Goal: Transaction & Acquisition: Purchase product/service

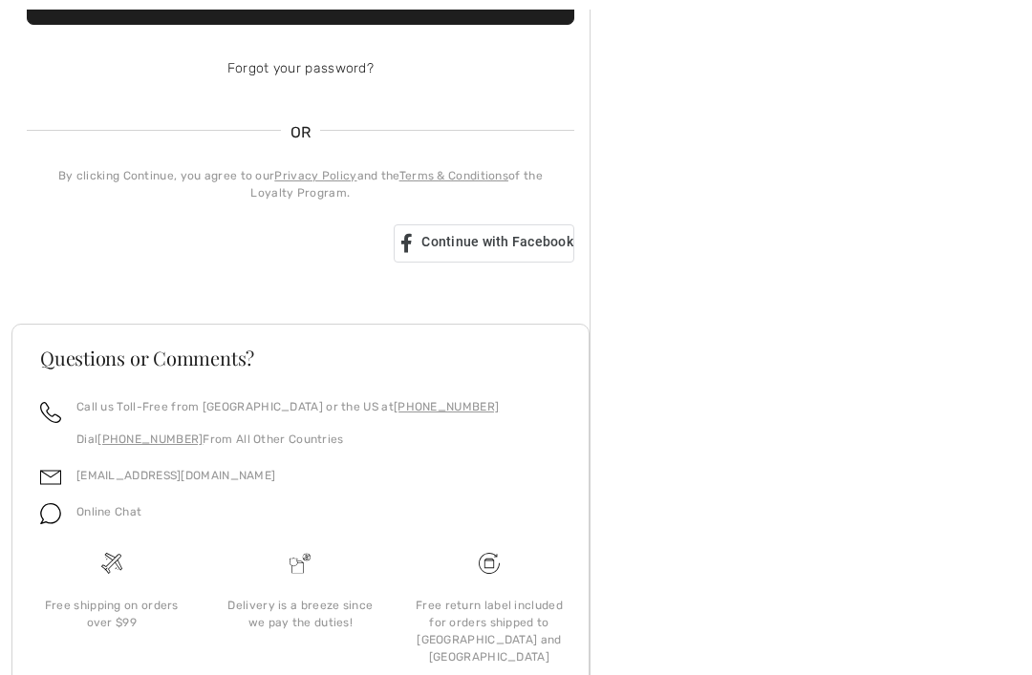
scroll to position [449, 0]
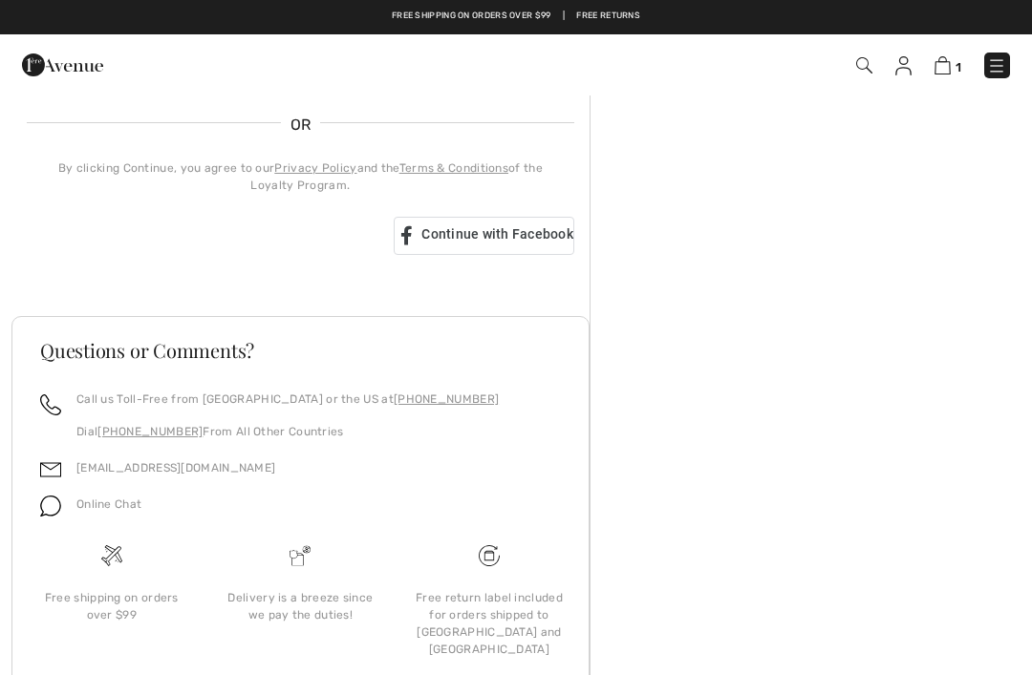
click at [516, 245] on div "Continue with Facebook" at bounding box center [484, 236] width 181 height 38
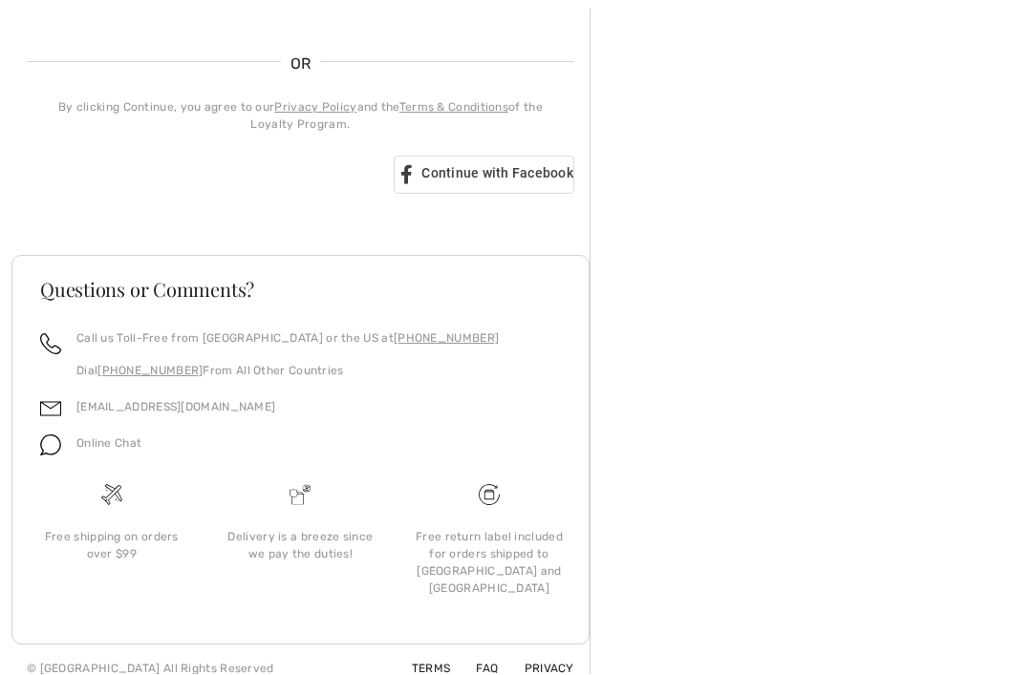
scroll to position [510, 0]
click at [504, 172] on span "Continue with Facebook" at bounding box center [497, 172] width 152 height 15
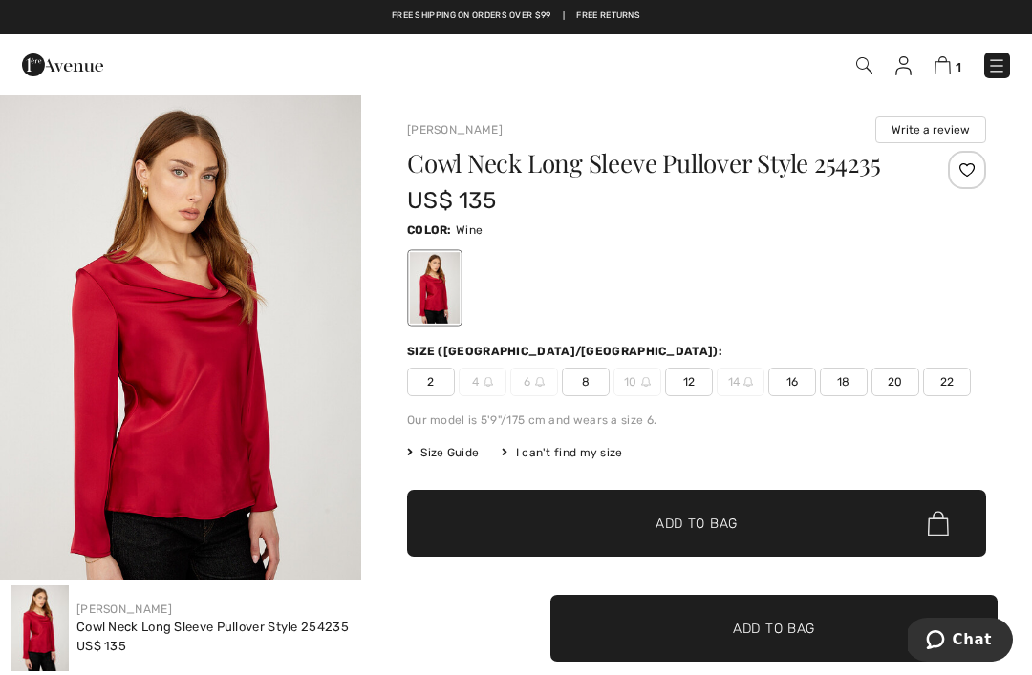
click at [949, 73] on img at bounding box center [942, 65] width 16 height 18
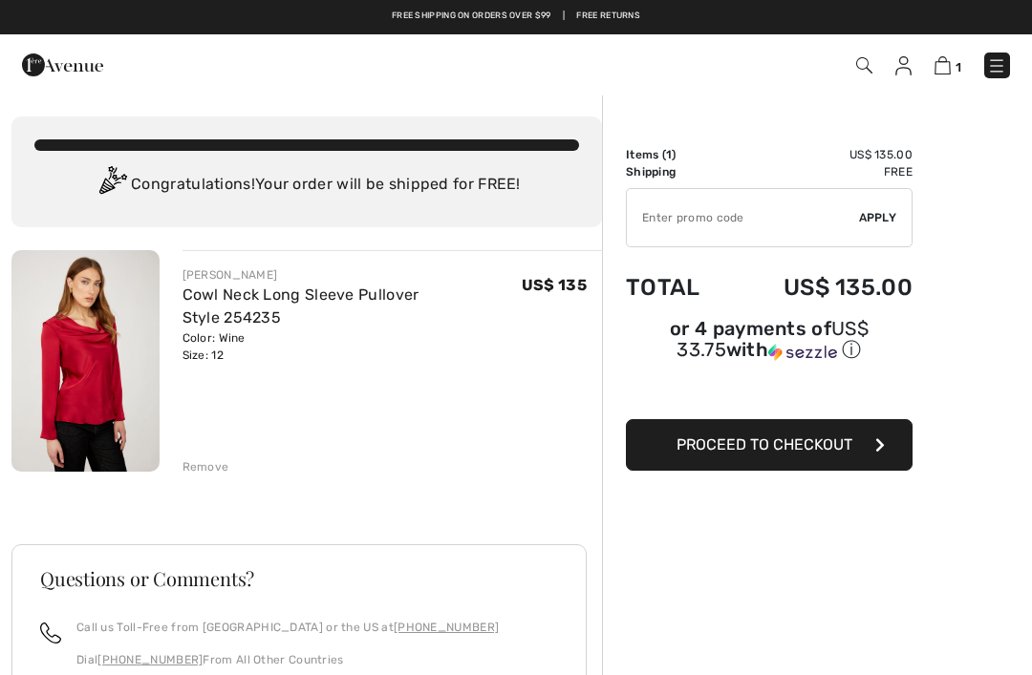
click at [761, 458] on button "Proceed to Checkout" at bounding box center [769, 445] width 287 height 52
